Goal: Check status: Check status

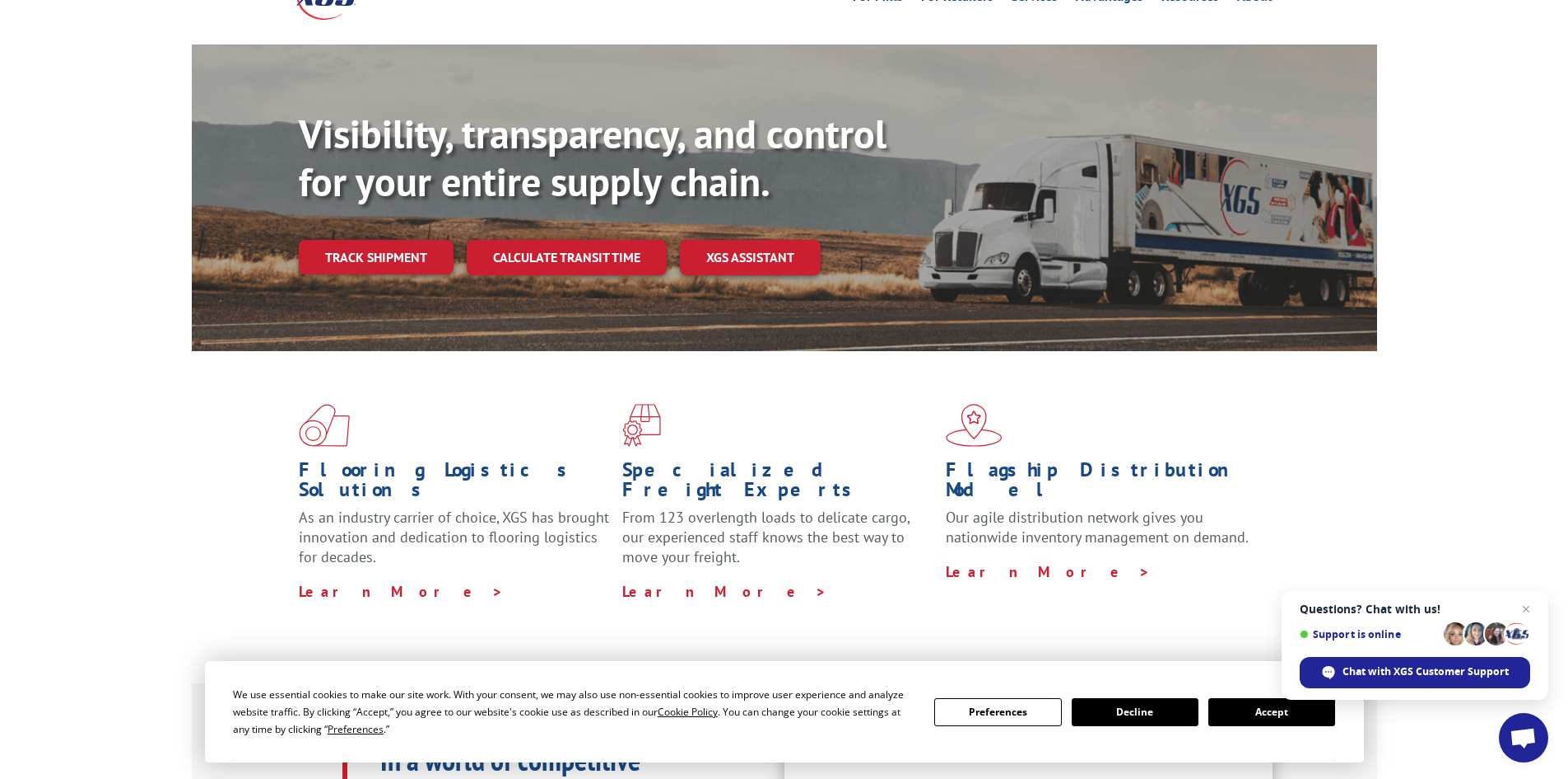
scroll to position [412, 0]
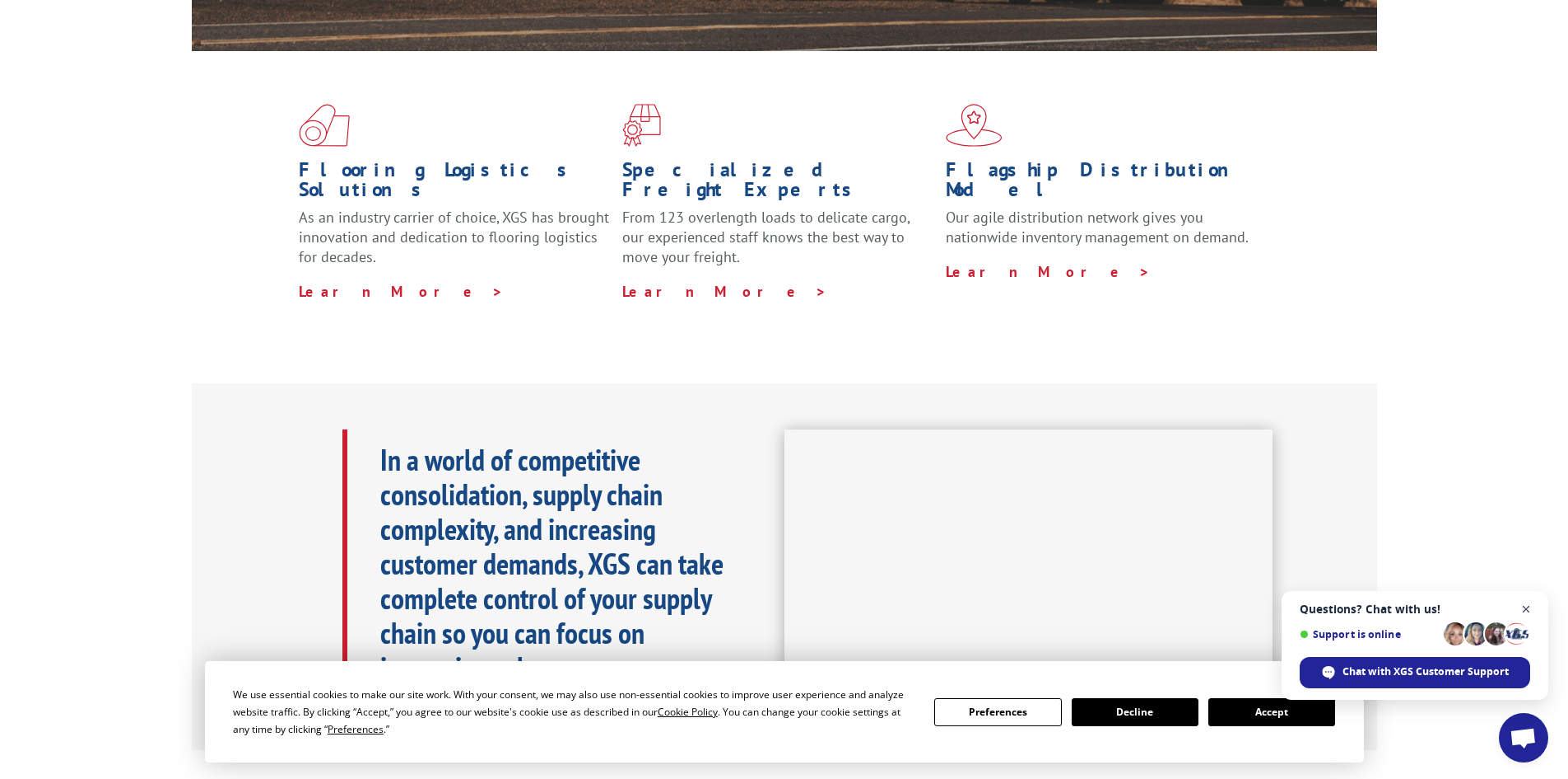
click at [1527, 608] on span "Open chat" at bounding box center [1527, 609] width 21 height 21
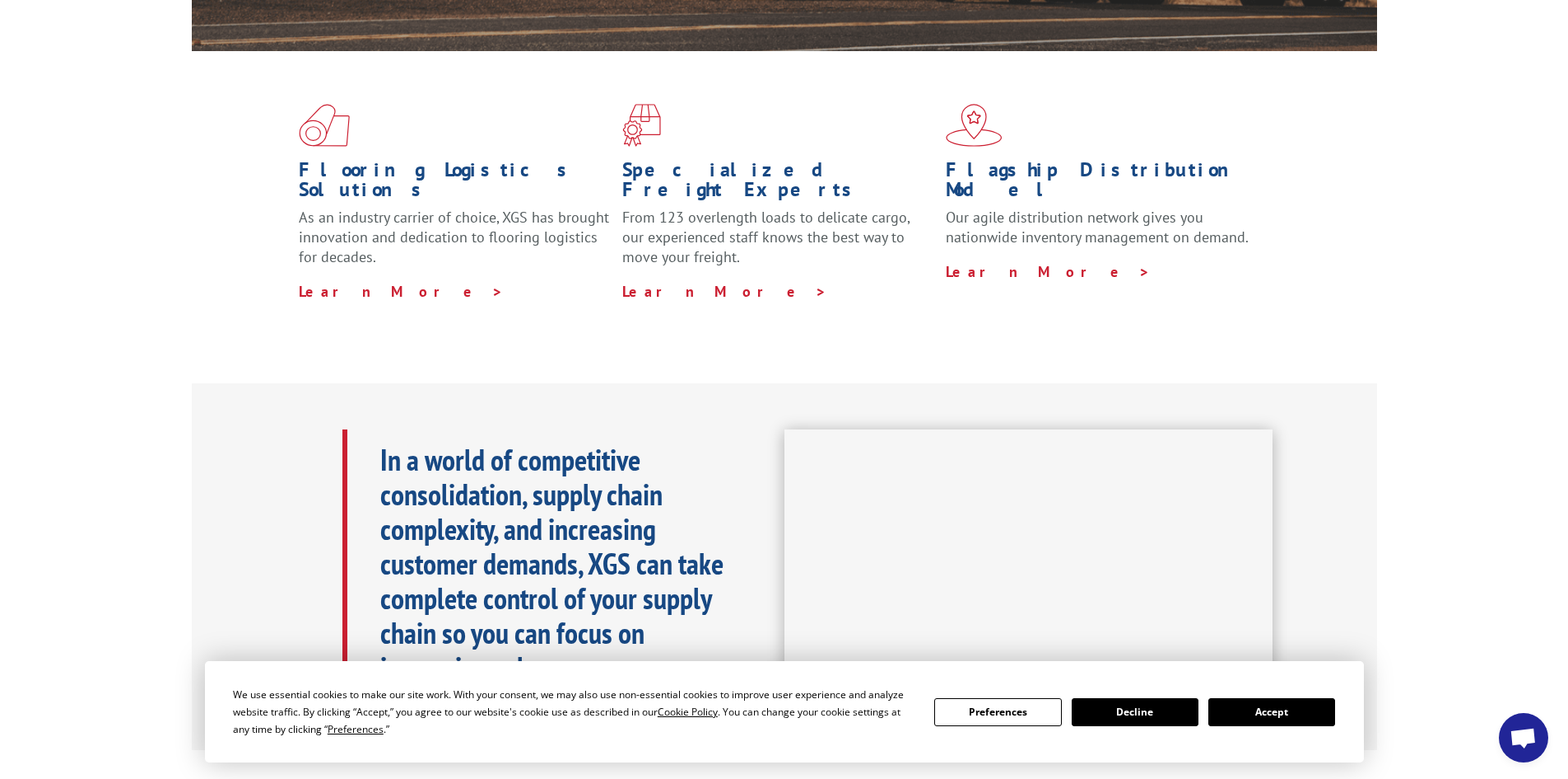
click at [1231, 712] on button "Accept" at bounding box center [1271, 712] width 127 height 28
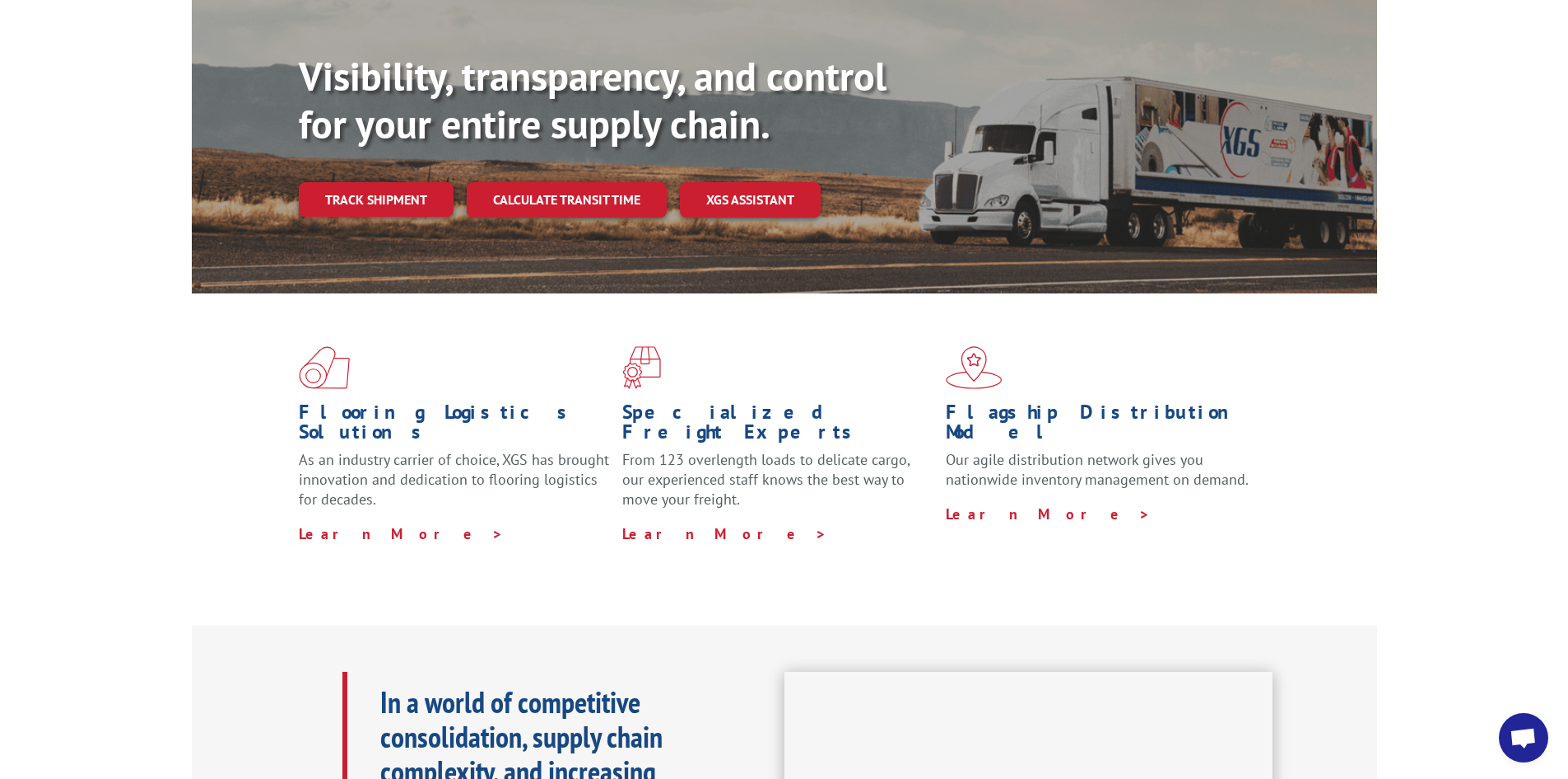
scroll to position [0, 0]
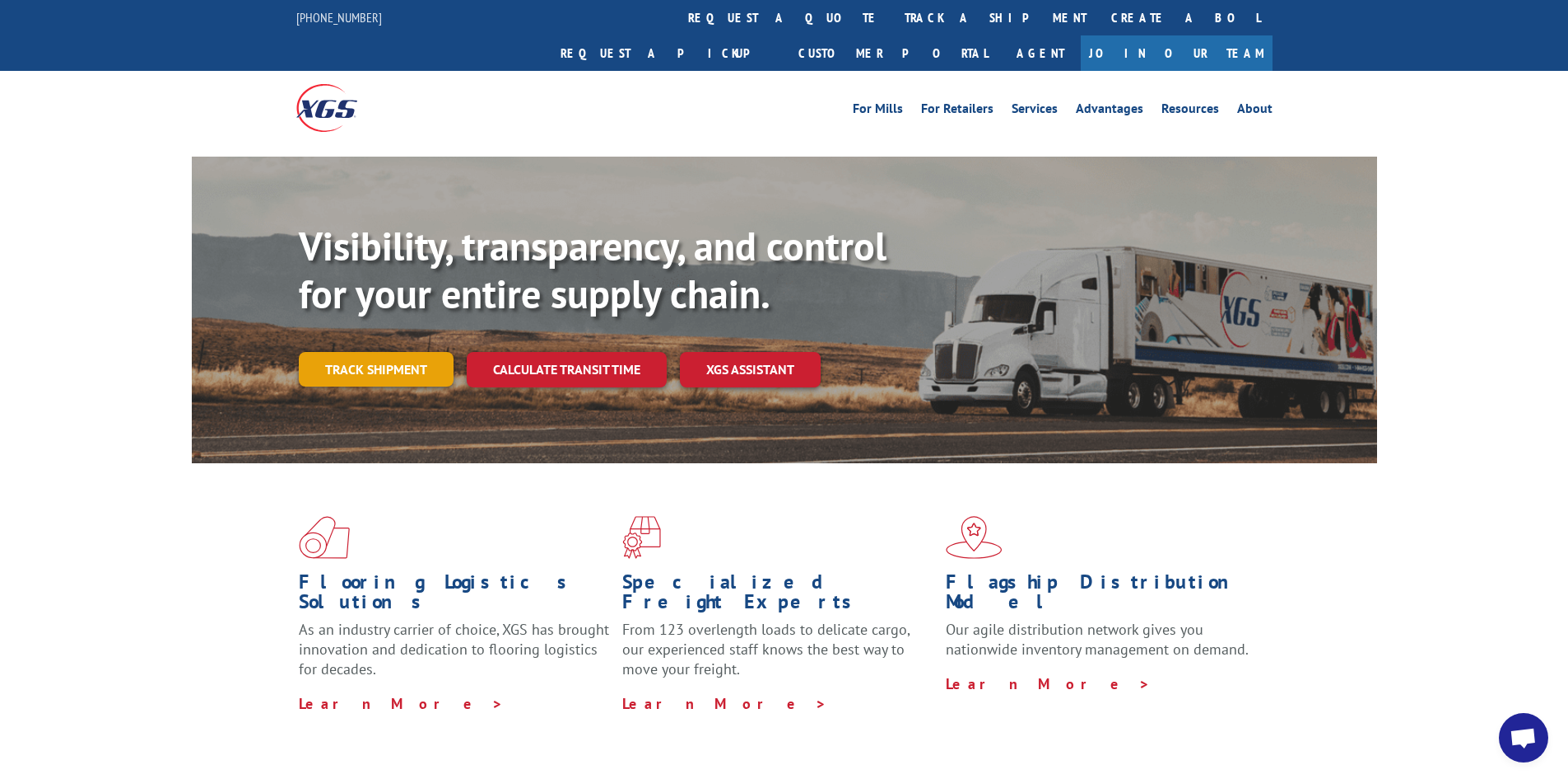
click at [380, 352] on link "Track shipment" at bounding box center [376, 369] width 155 height 35
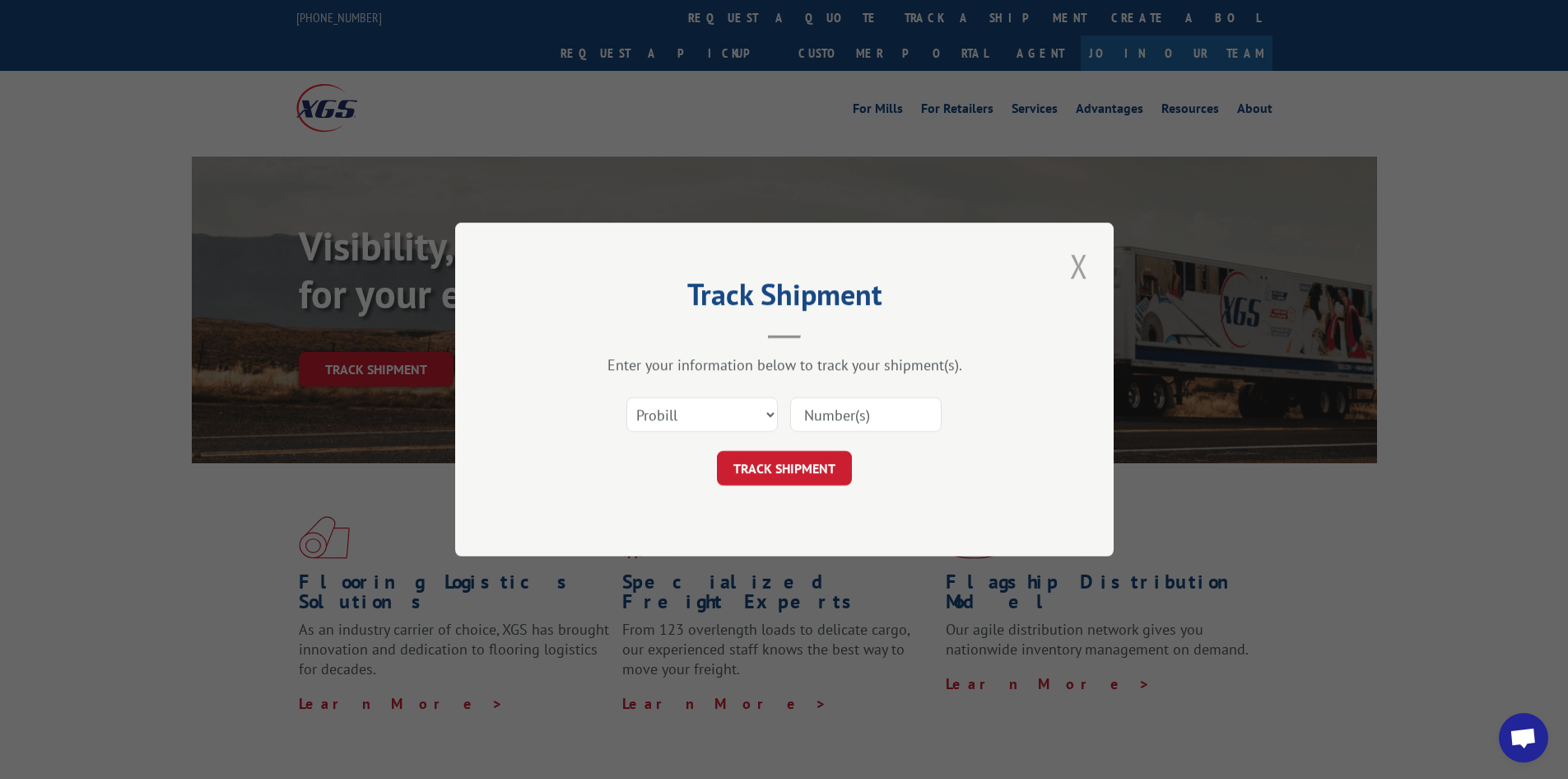
click at [1077, 259] on button "Close modal" at bounding box center [1079, 265] width 28 height 45
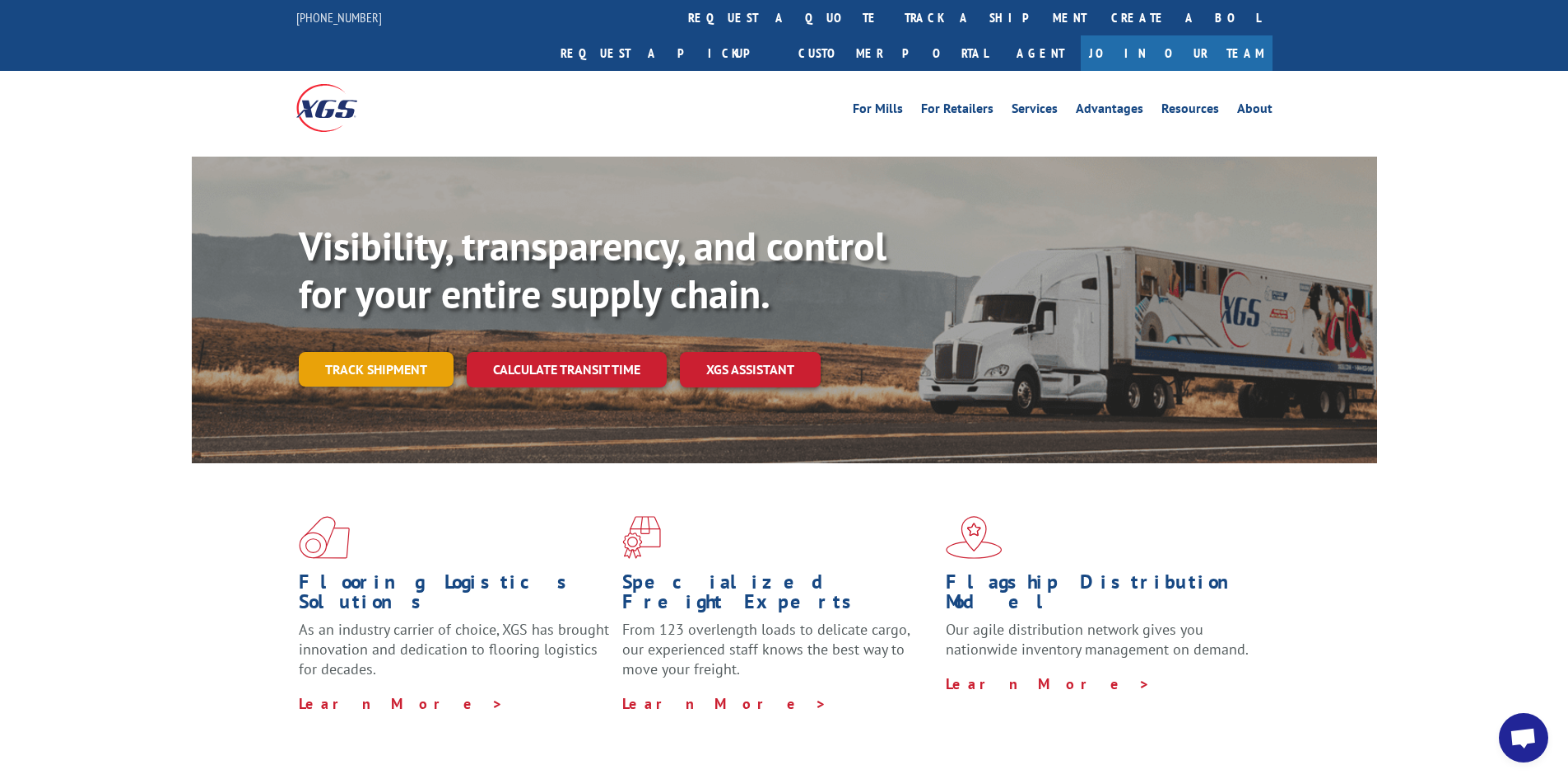
click at [343, 352] on link "Track shipment" at bounding box center [376, 369] width 155 height 35
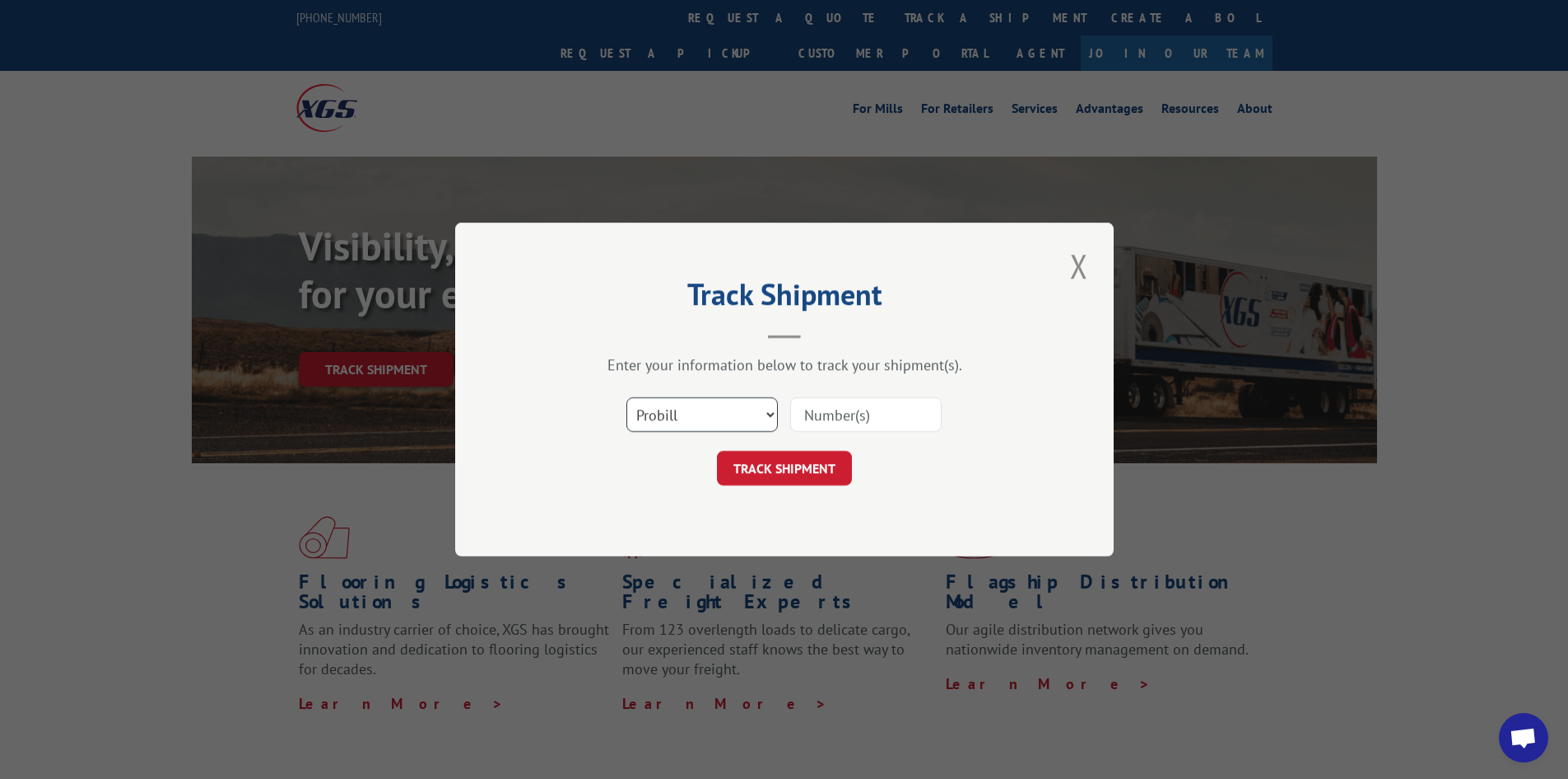
click at [673, 416] on select "Select category... Probill BOL PO" at bounding box center [703, 414] width 152 height 35
select select "po"
click at [627, 397] on select "Select category... Probill BOL PO" at bounding box center [703, 414] width 152 height 35
click at [839, 400] on input at bounding box center [866, 414] width 152 height 35
type input "502324"
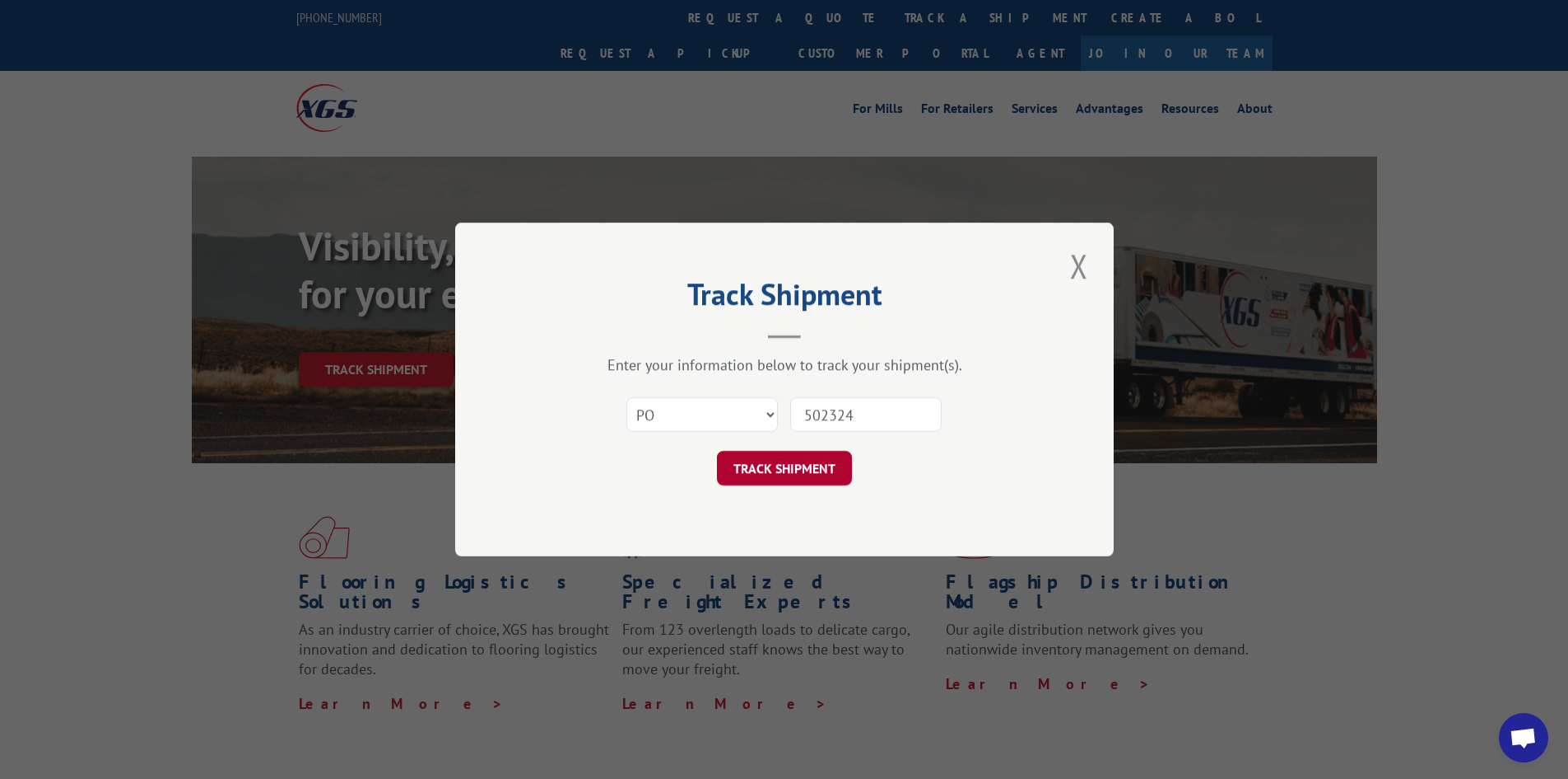
click at [799, 460] on button "TRACK SHIPMENT" at bounding box center [784, 468] width 135 height 35
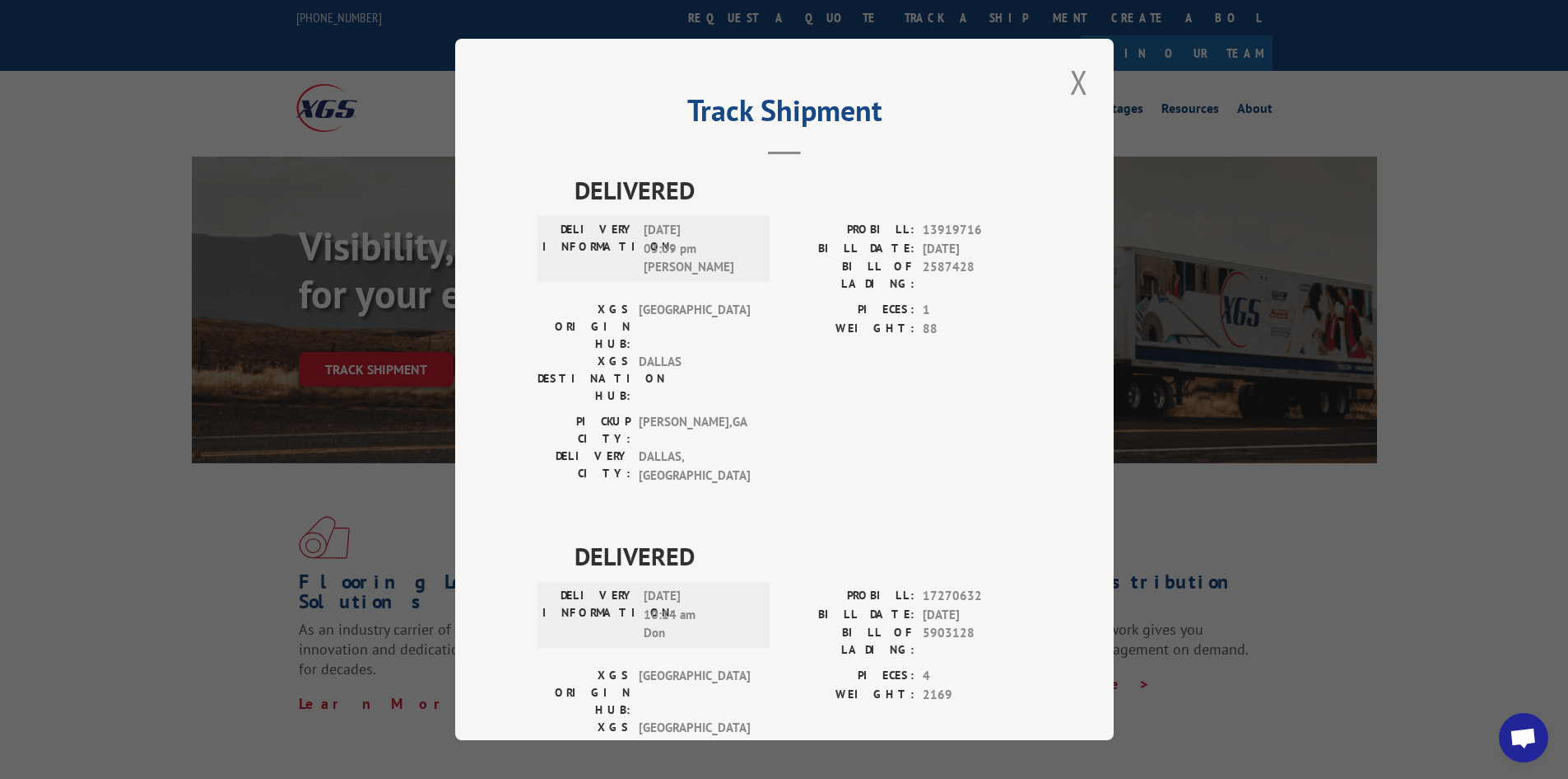
click at [839, 399] on div "DELIVERED DELIVERY INFORMATION: [DATE] 03:09 pm [PERSON_NAME]: 13919716 BILL DA…" at bounding box center [784, 535] width 494 height 729
drag, startPoint x: 737, startPoint y: 441, endPoint x: 746, endPoint y: 415, distance: 27.5
click at [746, 415] on div "DELIVERED DELIVERY INFORMATION: [DATE] 03:09 pm [PERSON_NAME]: 13919716 BILL DA…" at bounding box center [784, 535] width 494 height 729
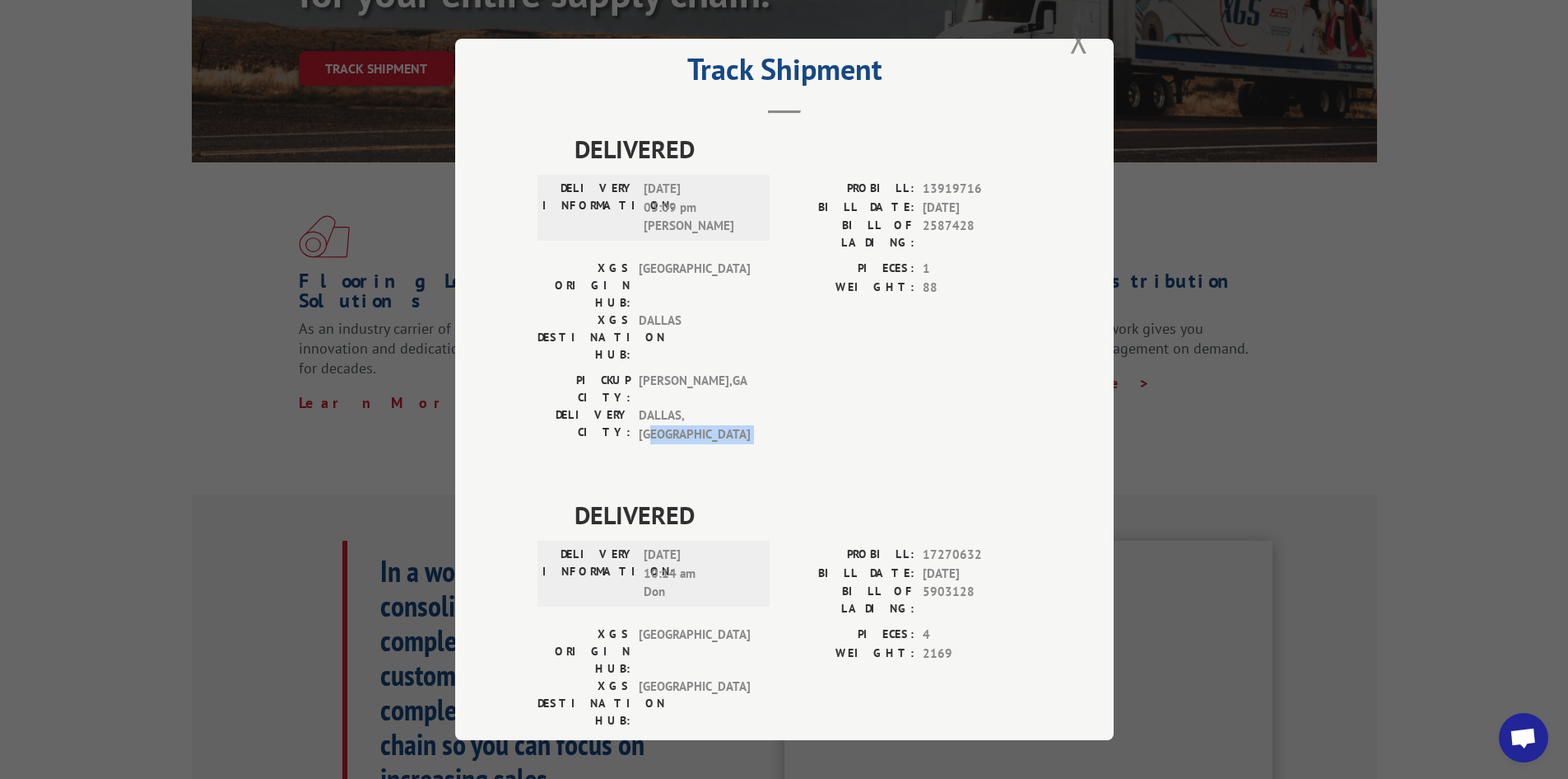
scroll to position [577, 0]
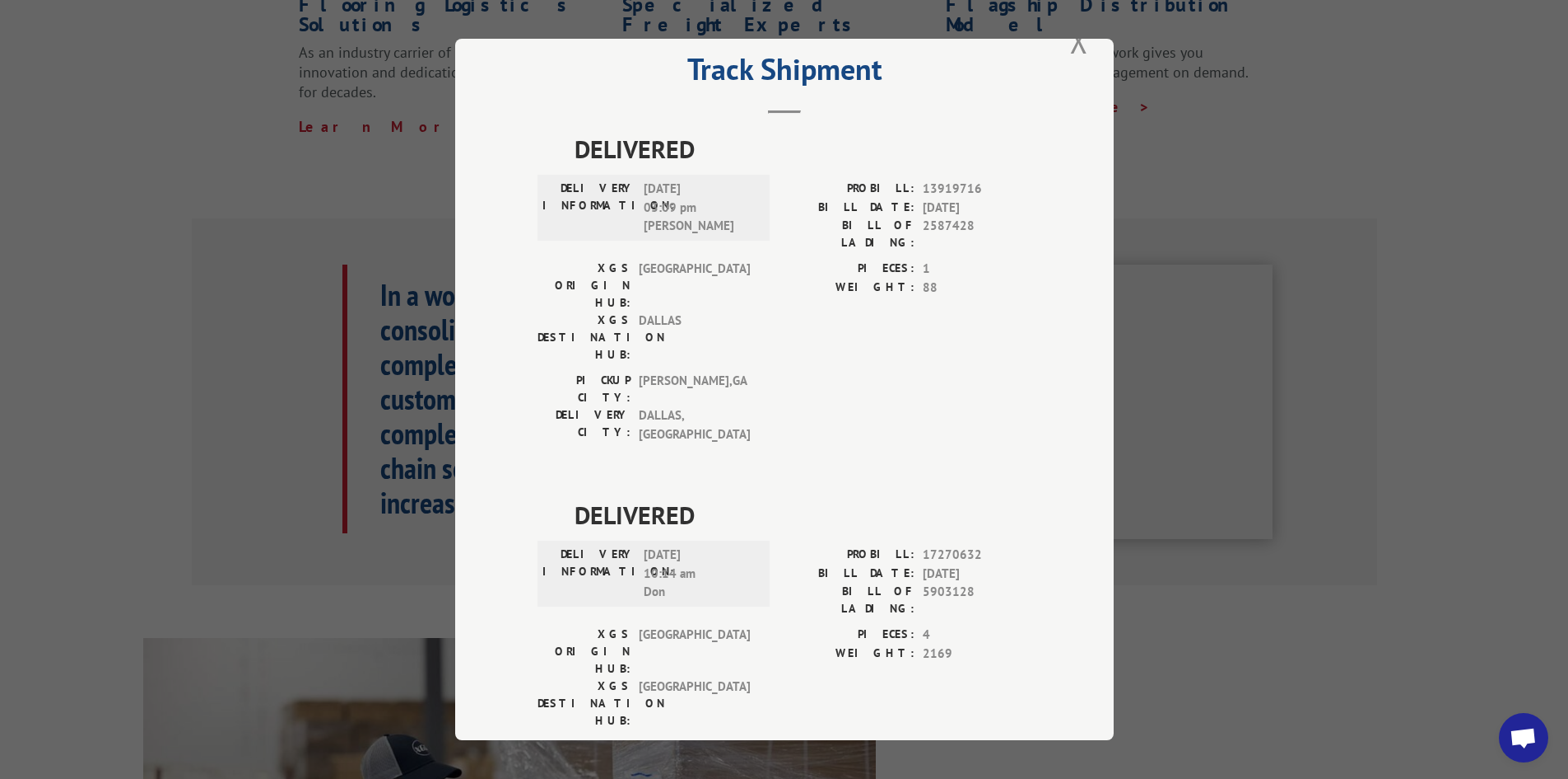
click at [833, 625] on label "PIECES:" at bounding box center [849, 634] width 130 height 19
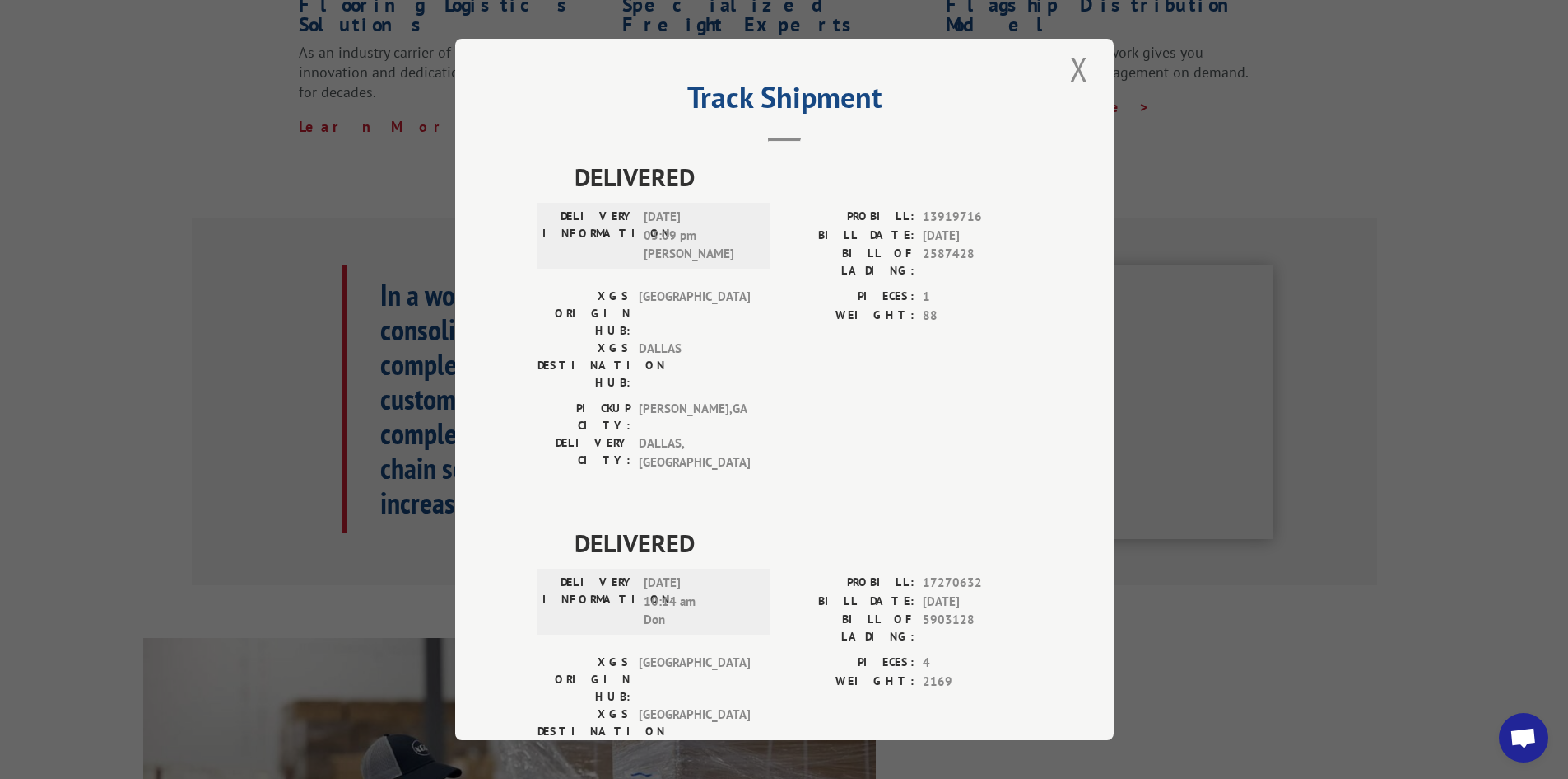
scroll to position [0, 0]
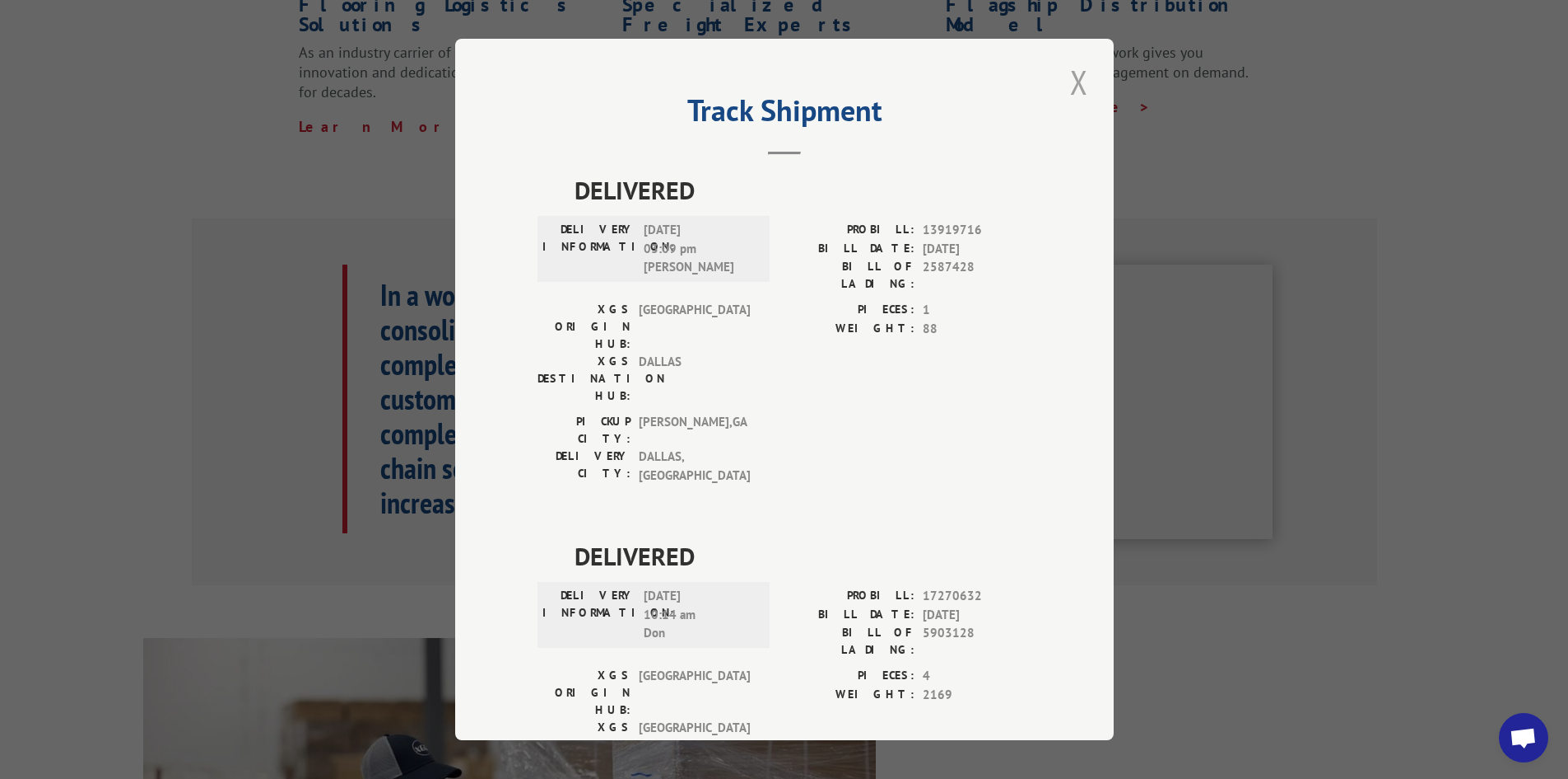
click at [1072, 87] on button "Close modal" at bounding box center [1079, 81] width 28 height 45
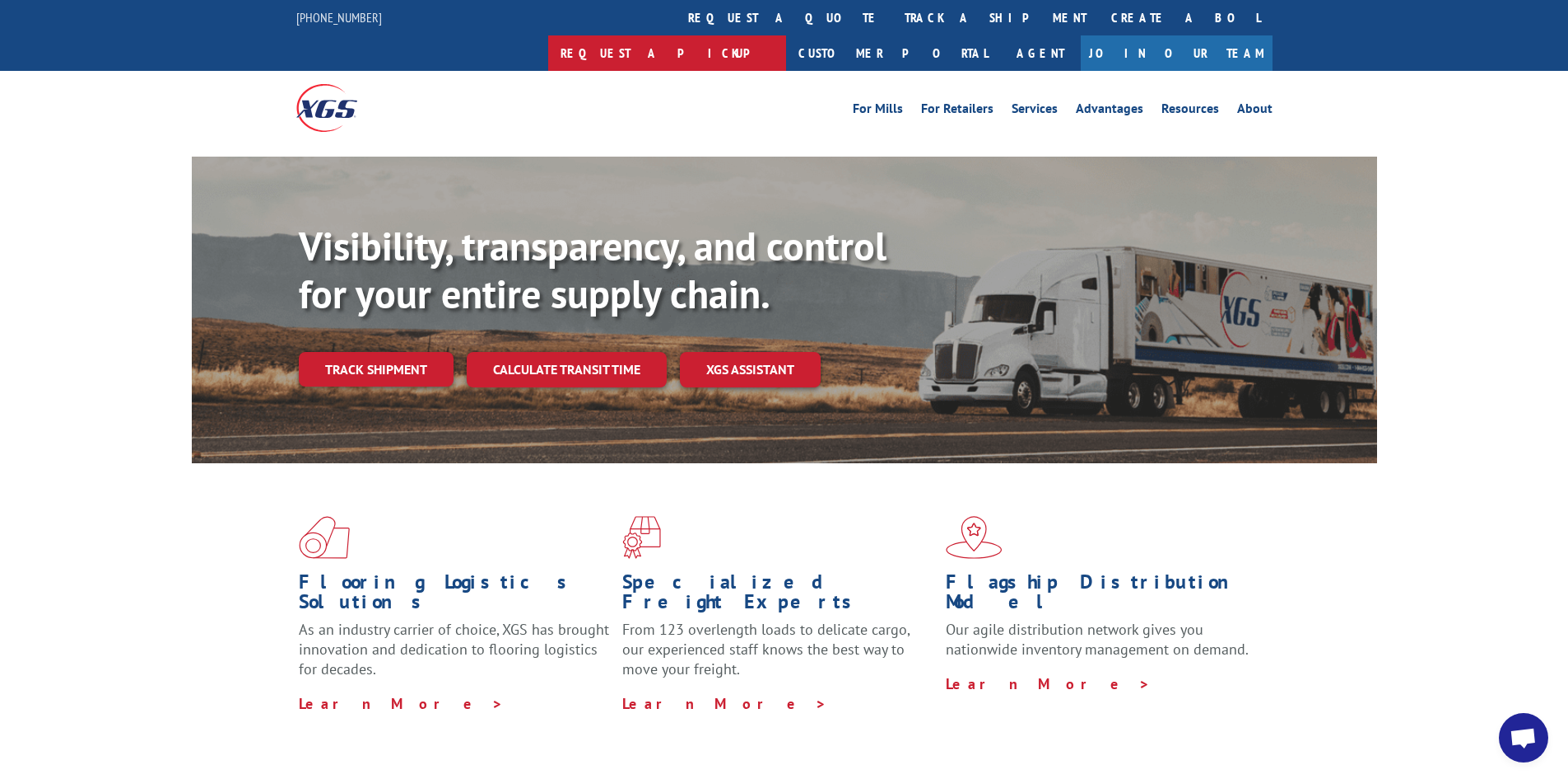
click at [786, 35] on link "Request a pickup" at bounding box center [668, 52] width 238 height 35
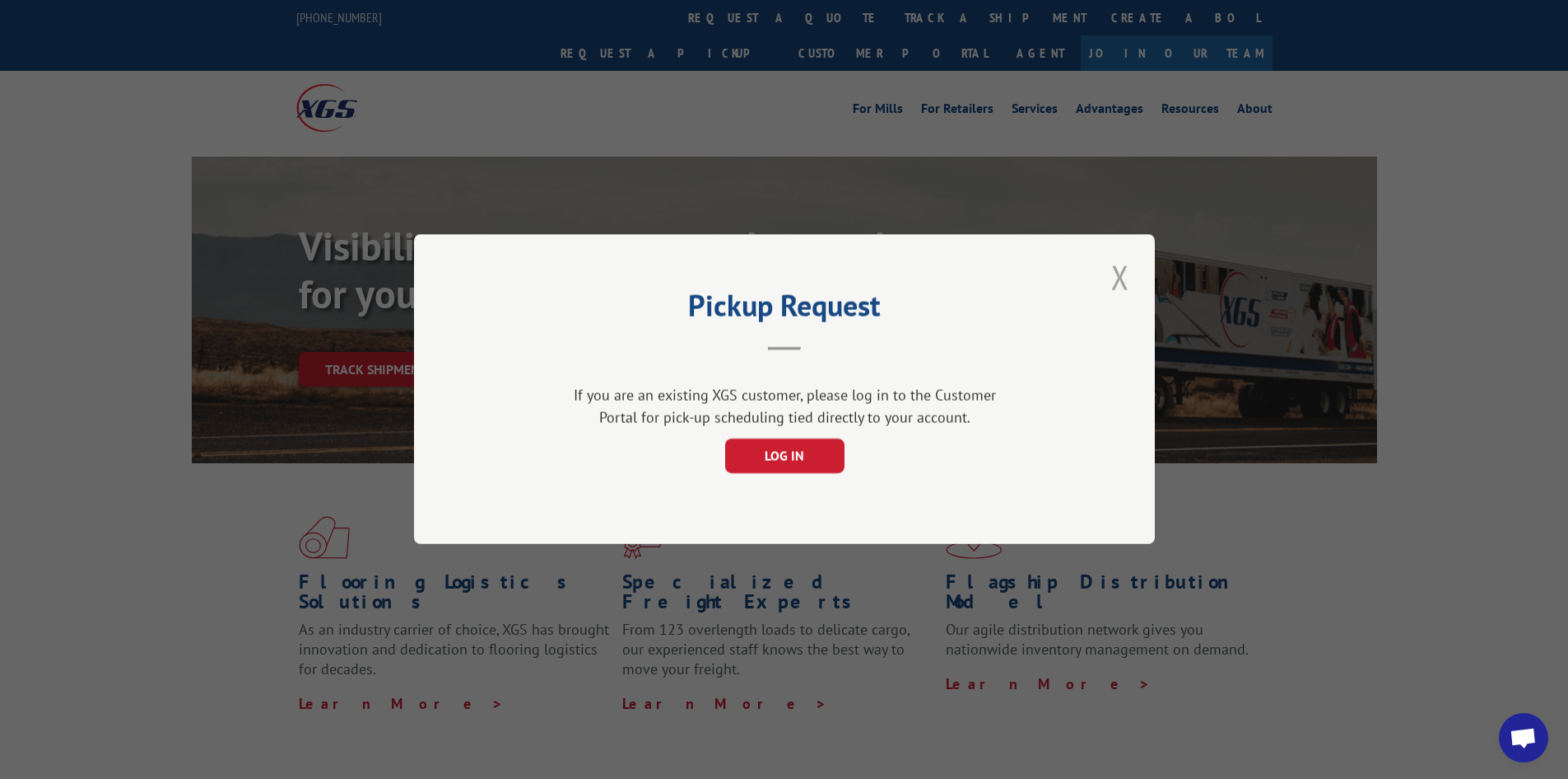
click at [1110, 273] on button "Close modal" at bounding box center [1120, 277] width 28 height 45
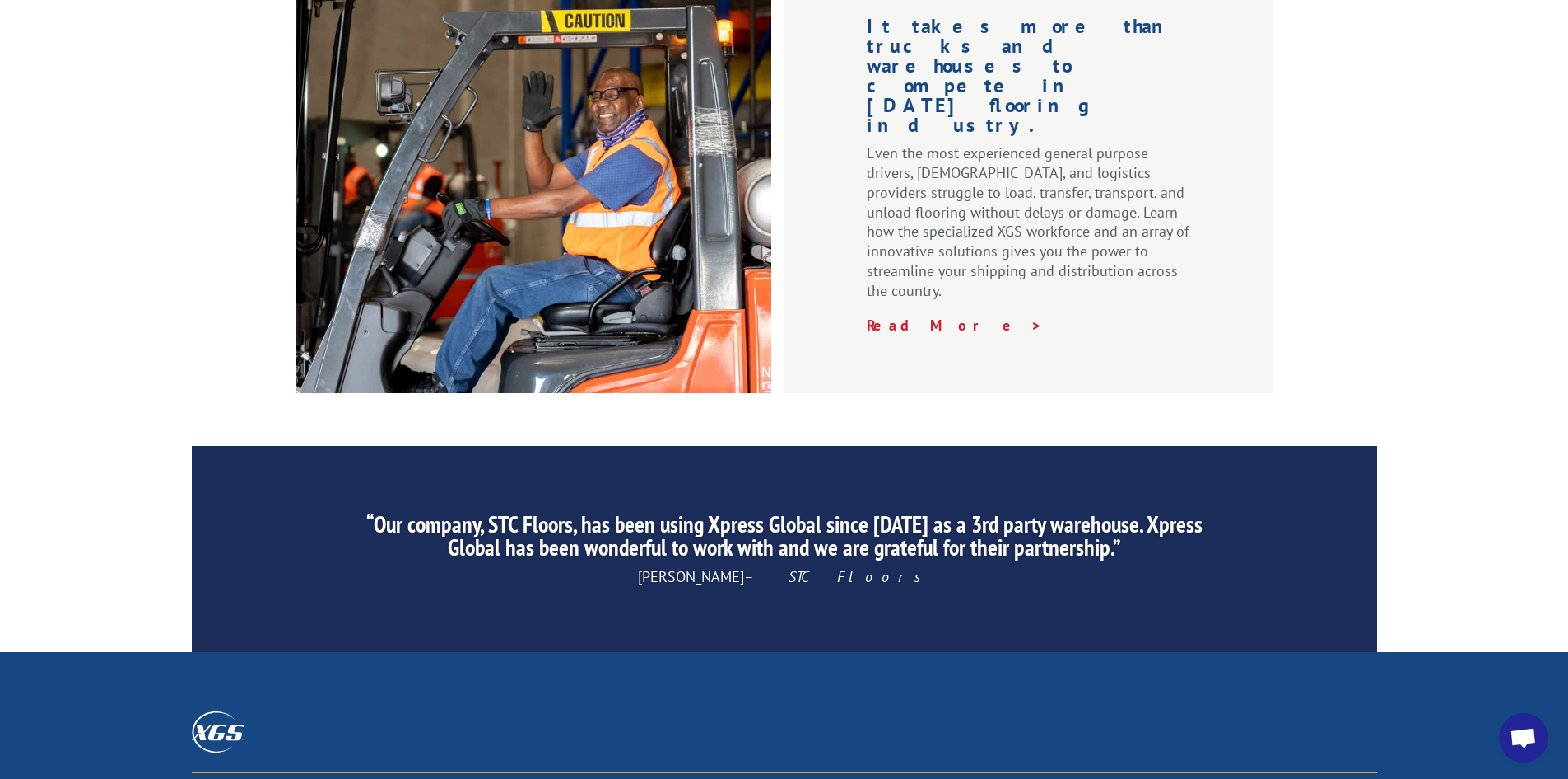
scroll to position [2482, 0]
